Goal: Task Accomplishment & Management: Manage account settings

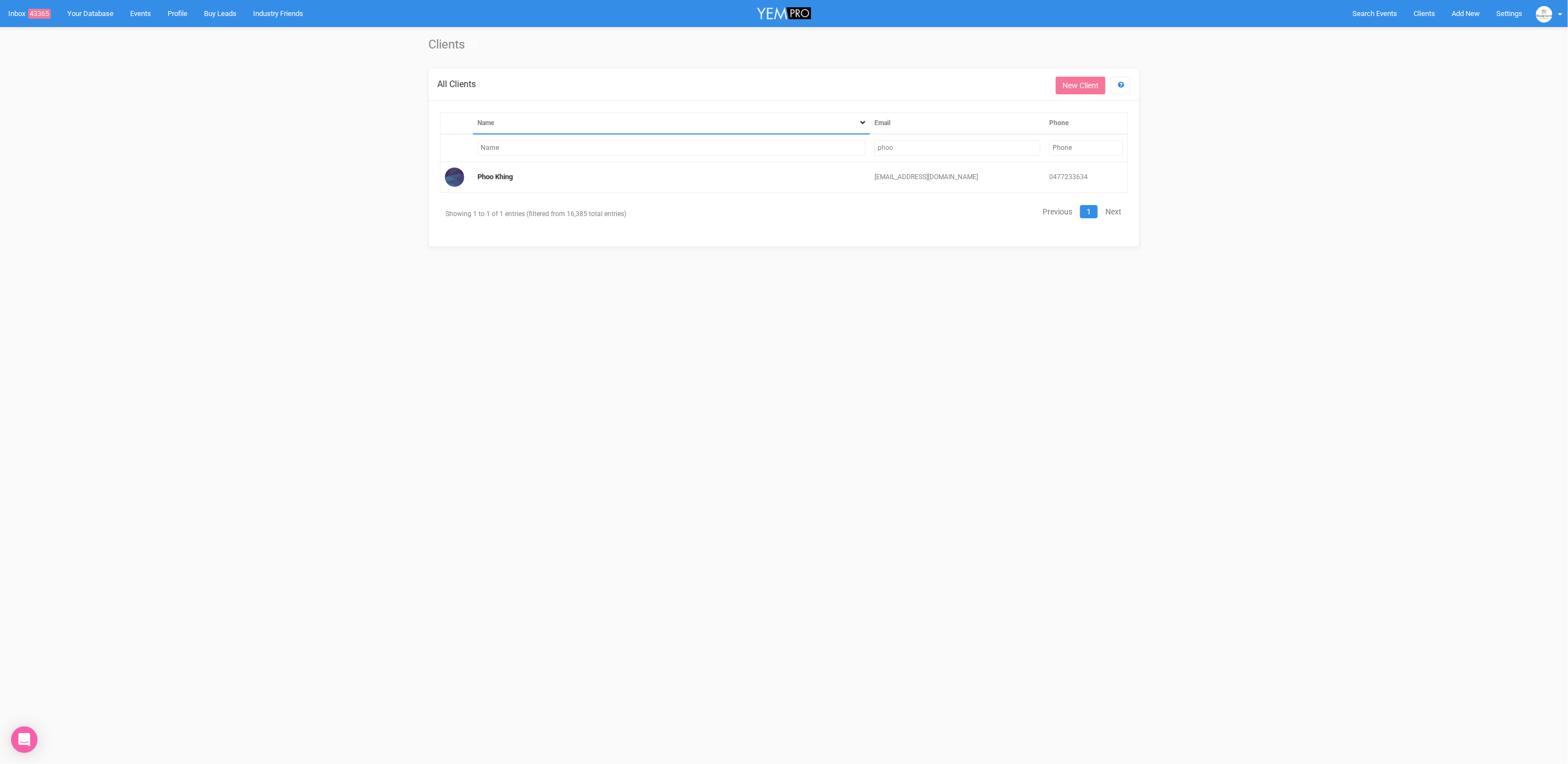
drag, startPoint x: 919, startPoint y: 144, endPoint x: 860, endPoint y: 149, distance: 59.2
click at [860, 149] on tr "phoo" at bounding box center [784, 148] width 687 height 28
paste input "[EMAIL_ADDRESS][DOMAIN_NAME]"
type input "[EMAIL_ADDRESS][DOMAIN_NAME]"
click at [507, 173] on link "[PERSON_NAME]" at bounding box center [505, 177] width 55 height 9
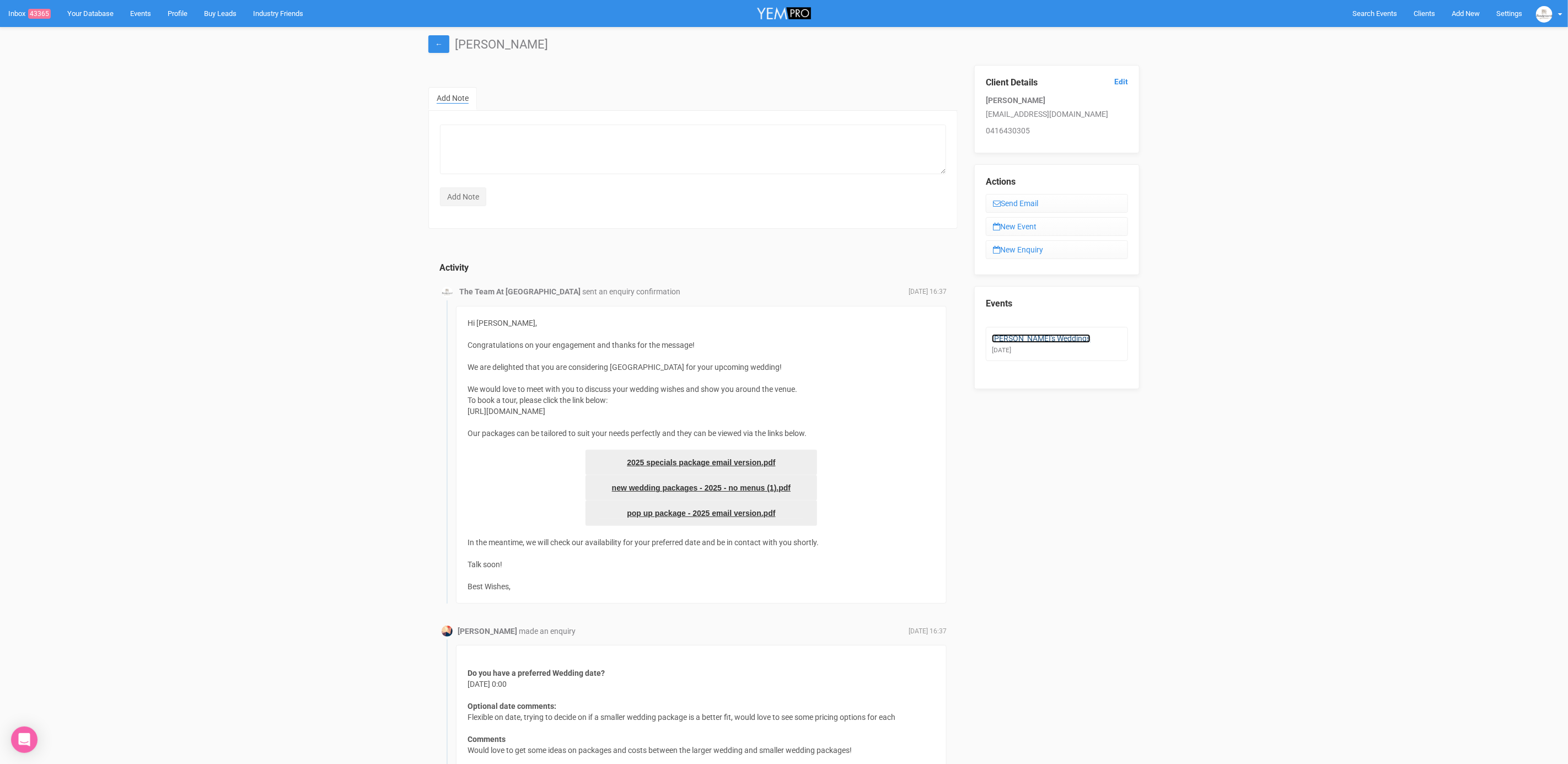
click at [1032, 334] on link "[PERSON_NAME]'s Weddings" at bounding box center [1041, 338] width 99 height 9
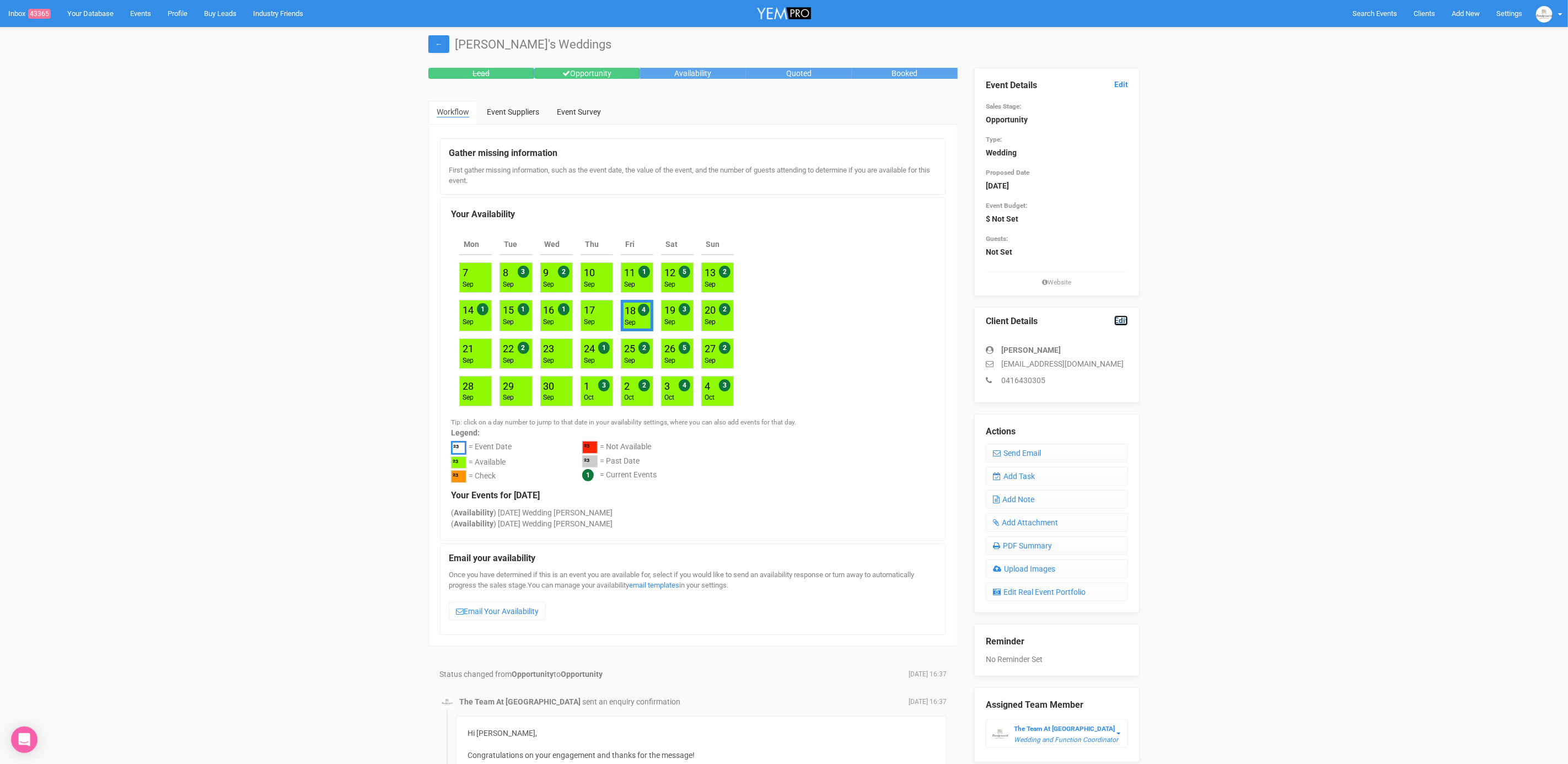
click at [1125, 317] on link "Edit" at bounding box center [1121, 320] width 14 height 10
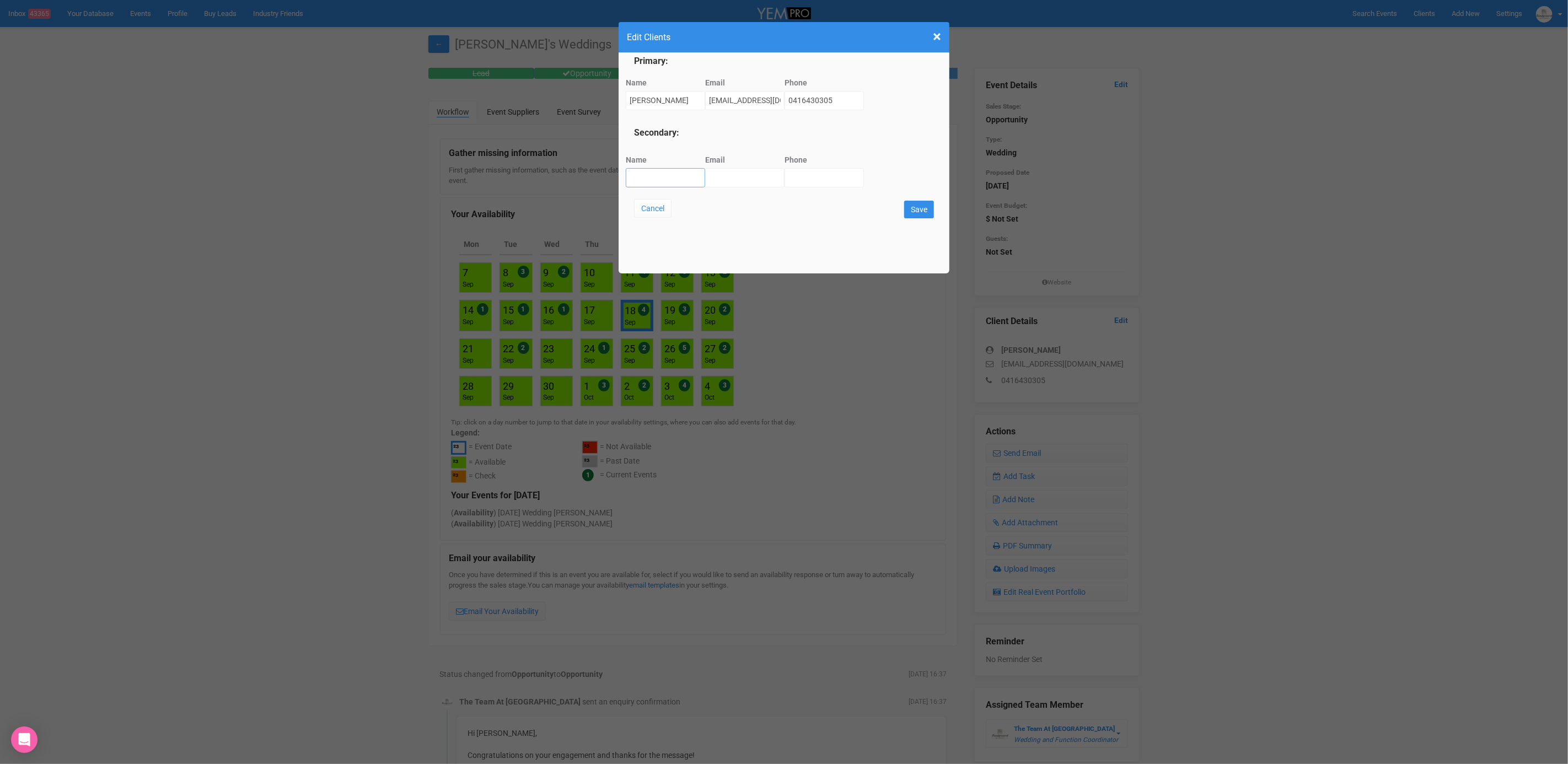
click at [646, 183] on input "Name" at bounding box center [665, 178] width 79 height 19
type input "[PERSON_NAME] [PERSON_NAME]"
click at [749, 178] on input "Email" at bounding box center [744, 178] width 79 height 19
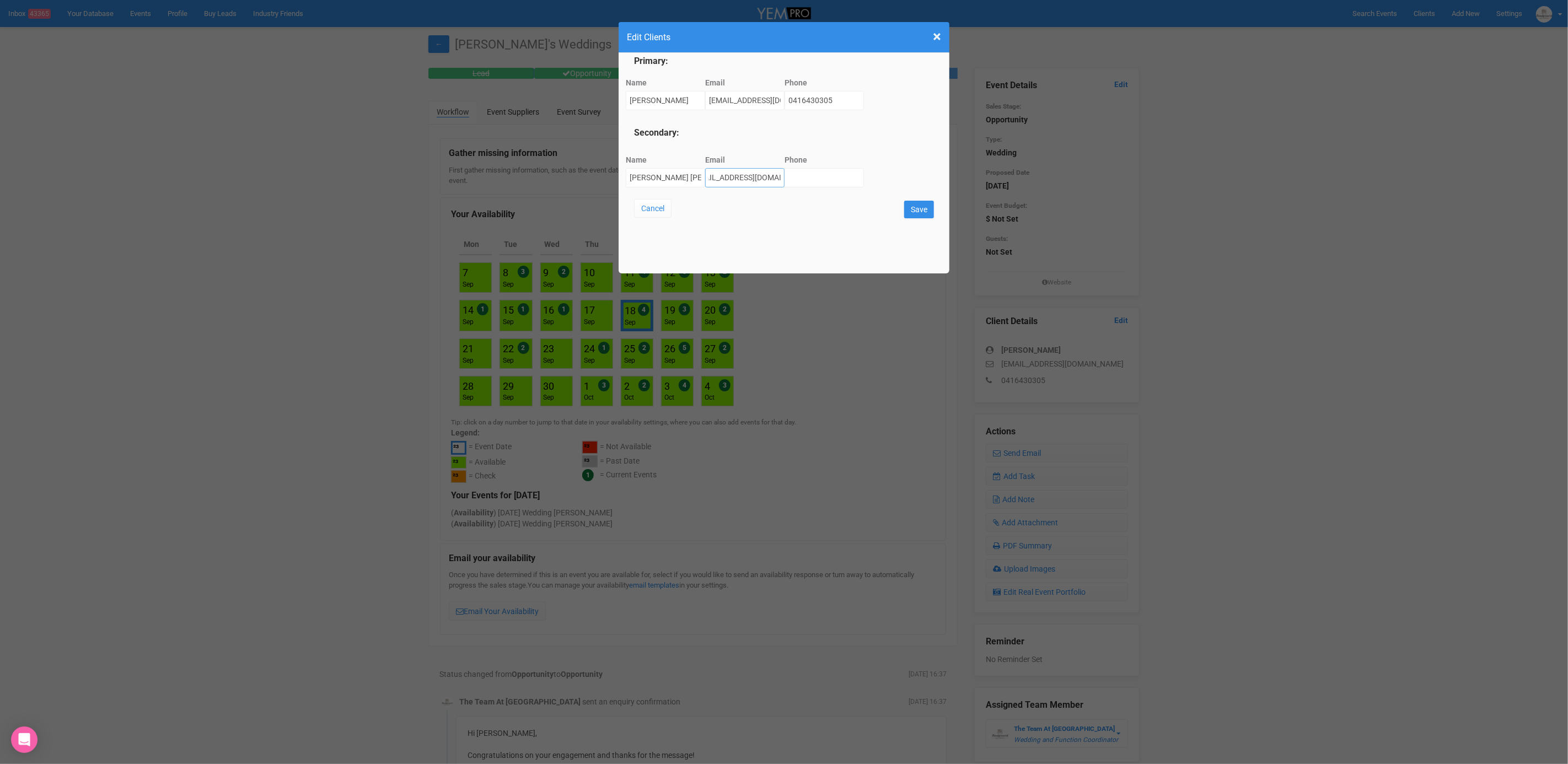
click at [739, 178] on input "[EMAIL_ADDRESS][DOMAIN_NAME]" at bounding box center [744, 178] width 79 height 19
type input "[EMAIL_ADDRESS][DOMAIN_NAME]"
click at [806, 174] on input "Phone" at bounding box center [824, 178] width 79 height 19
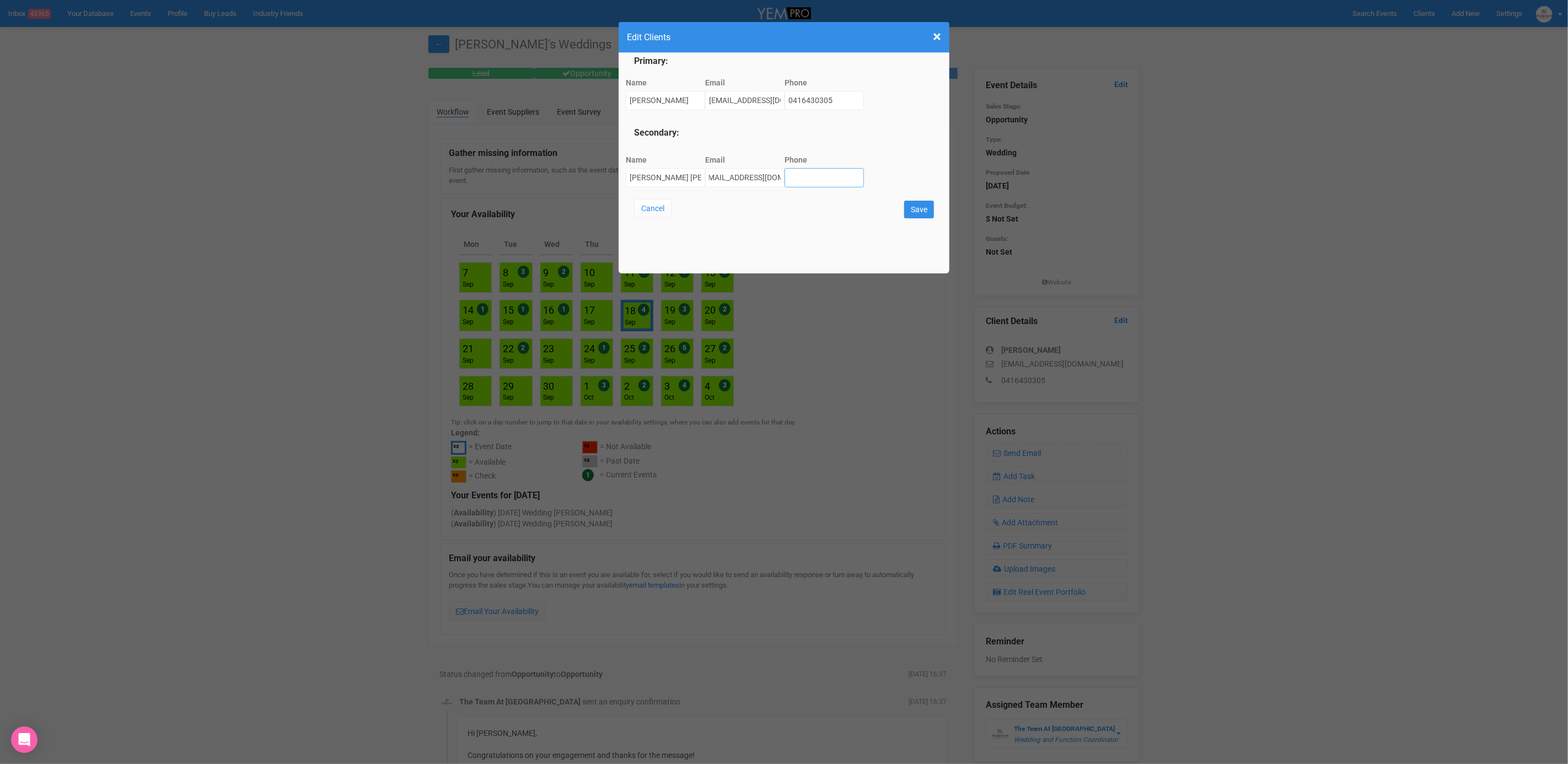
scroll to position [0, 0]
type input "0478816912"
click at [921, 215] on input "Save" at bounding box center [919, 209] width 30 height 18
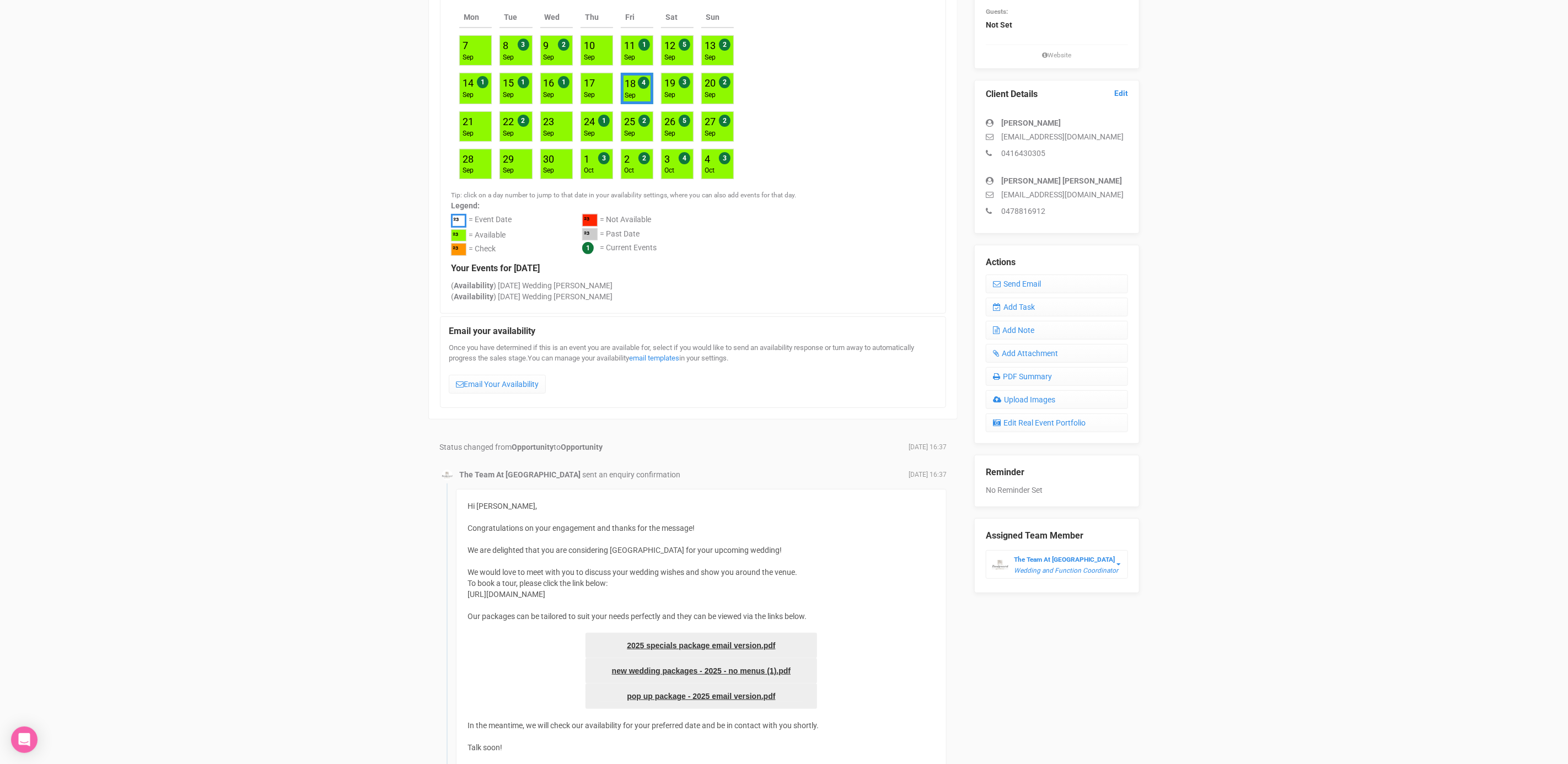
scroll to position [225, 0]
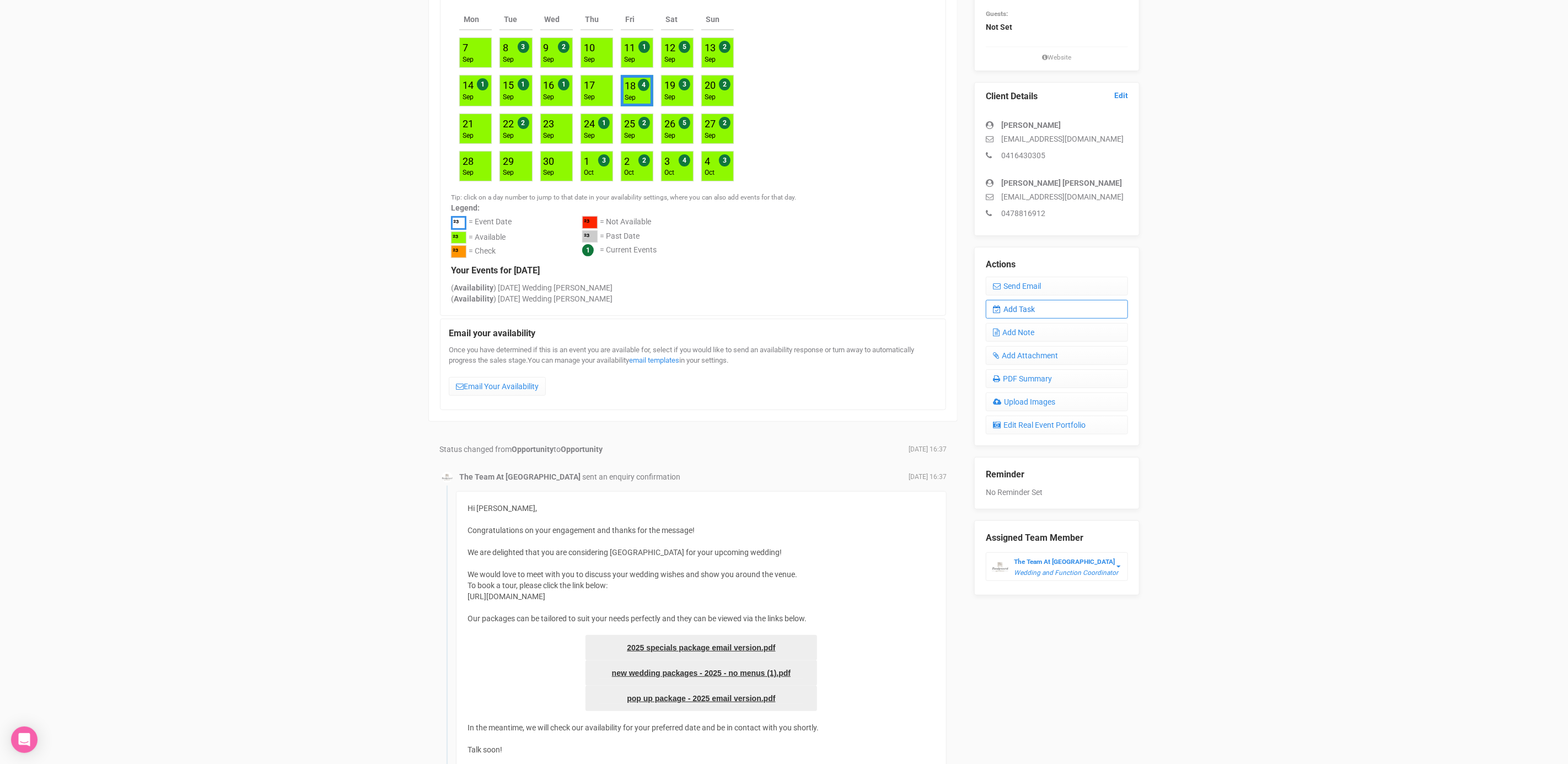
click at [1041, 314] on link "Add Task" at bounding box center [1057, 309] width 142 height 19
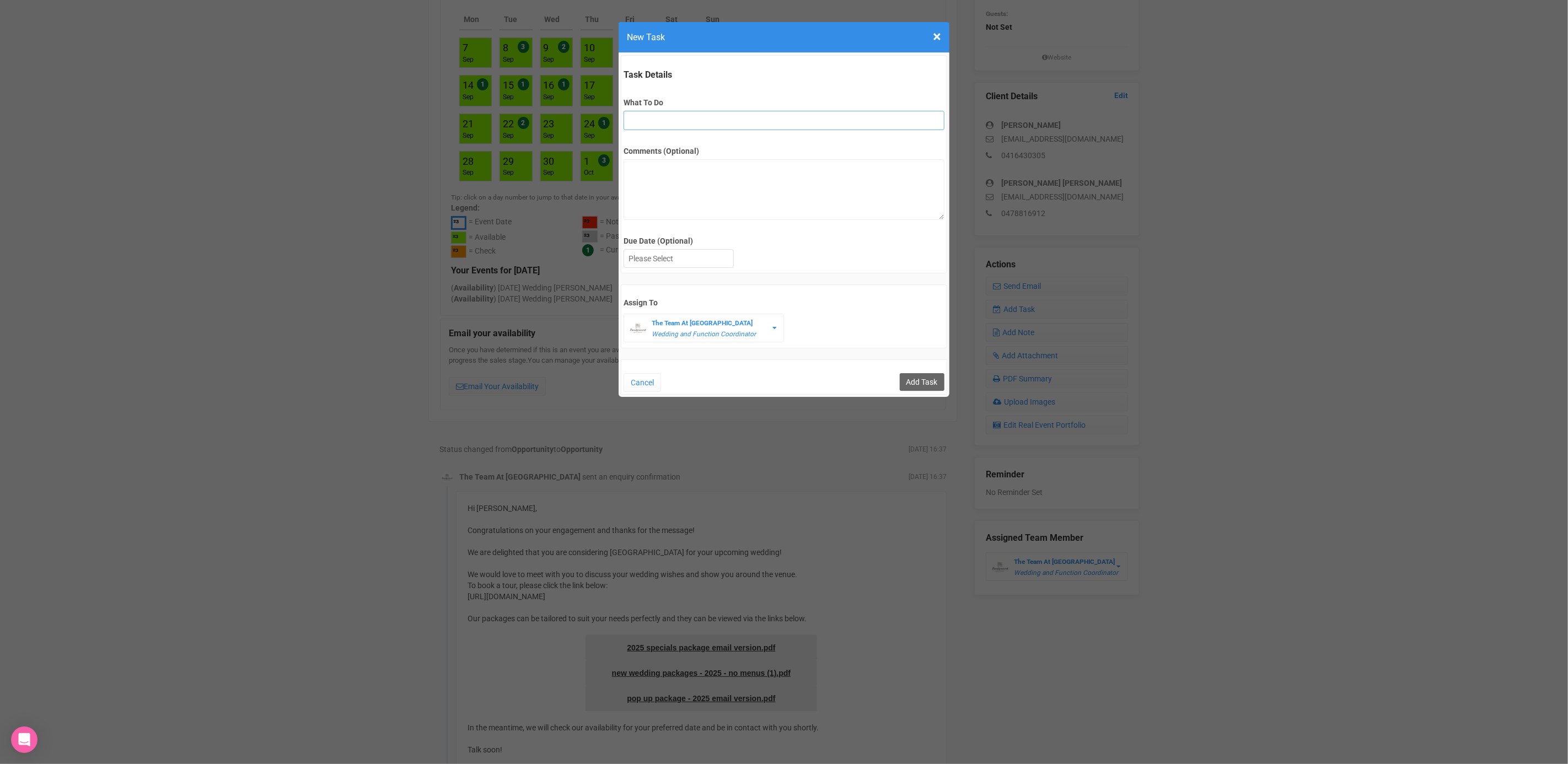
click at [665, 121] on input "What To Do" at bounding box center [783, 121] width 320 height 19
type input "FU after site"
click at [724, 189] on textarea "Comments (Optional)" at bounding box center [783, 190] width 320 height 61
click at [693, 259] on div at bounding box center [678, 259] width 109 height 18
click at [928, 376] on input "Add Task" at bounding box center [922, 382] width 44 height 18
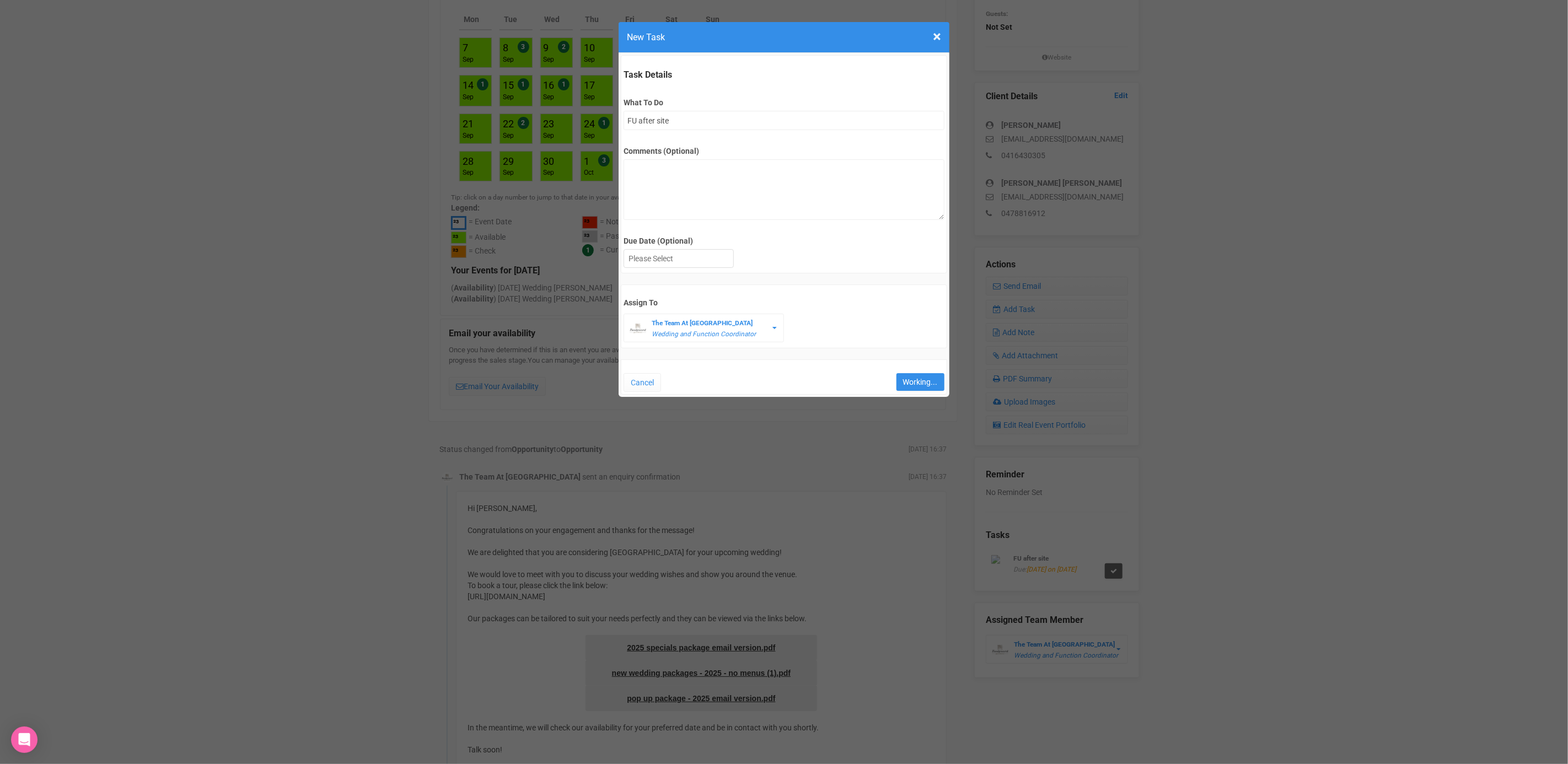
type input "Save"
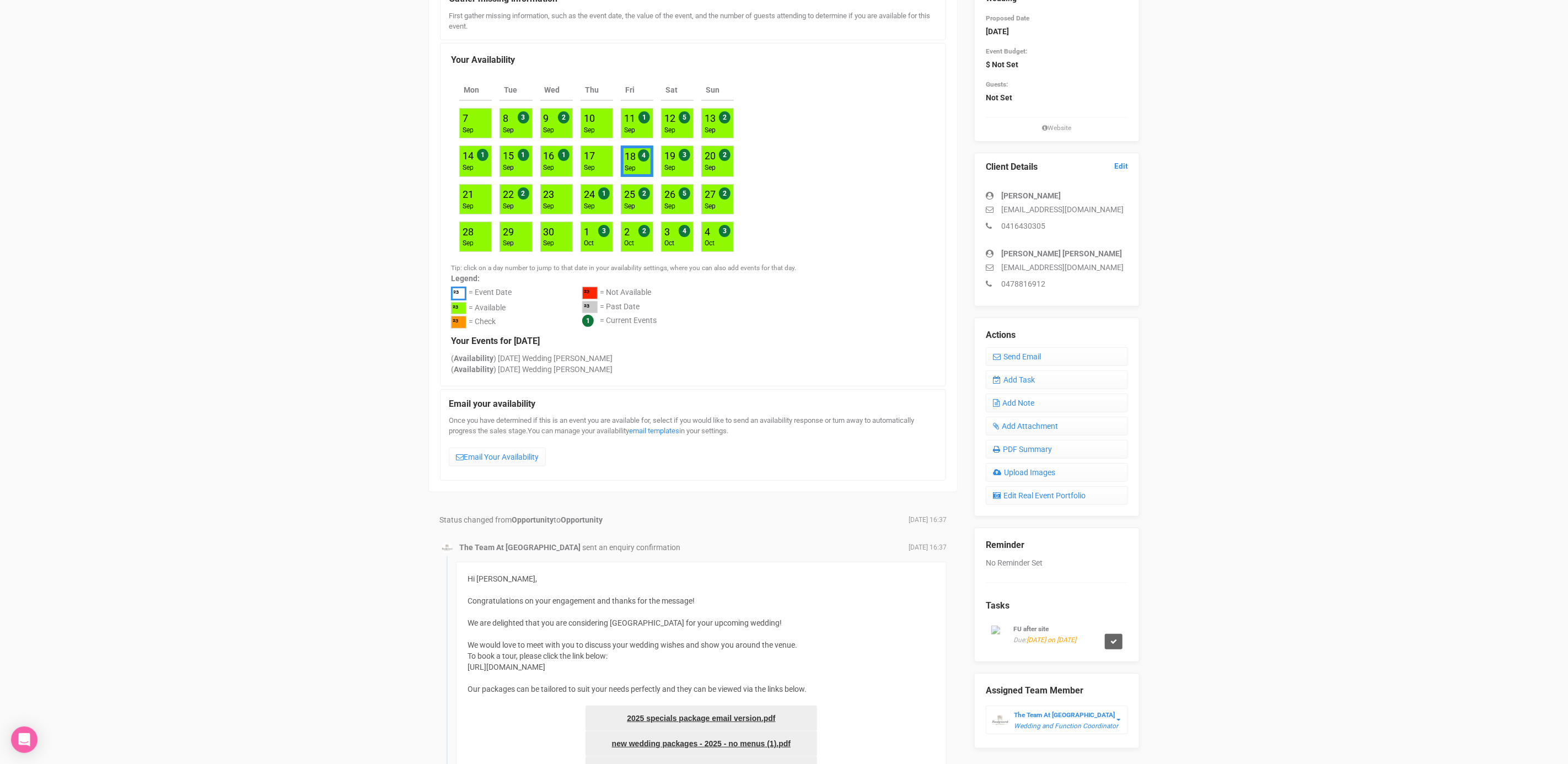
scroll to position [0, 0]
